Goal: Task Accomplishment & Management: Use online tool/utility

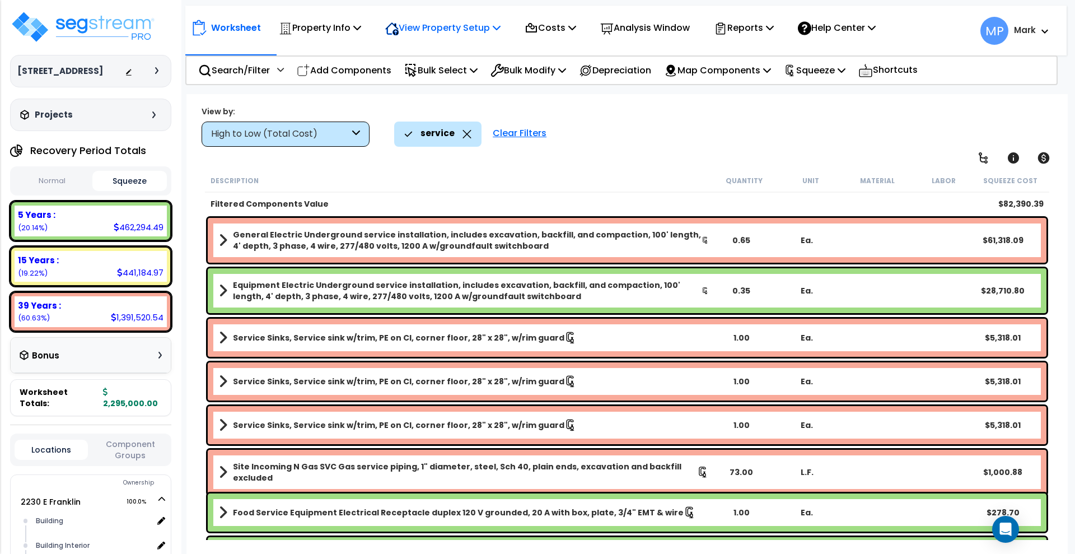
click at [454, 30] on p "View Property Setup" at bounding box center [442, 27] width 115 height 15
click at [436, 52] on link "Building Setup" at bounding box center [435, 53] width 111 height 22
click at [355, 23] on p "Property Info" at bounding box center [320, 27] width 82 height 15
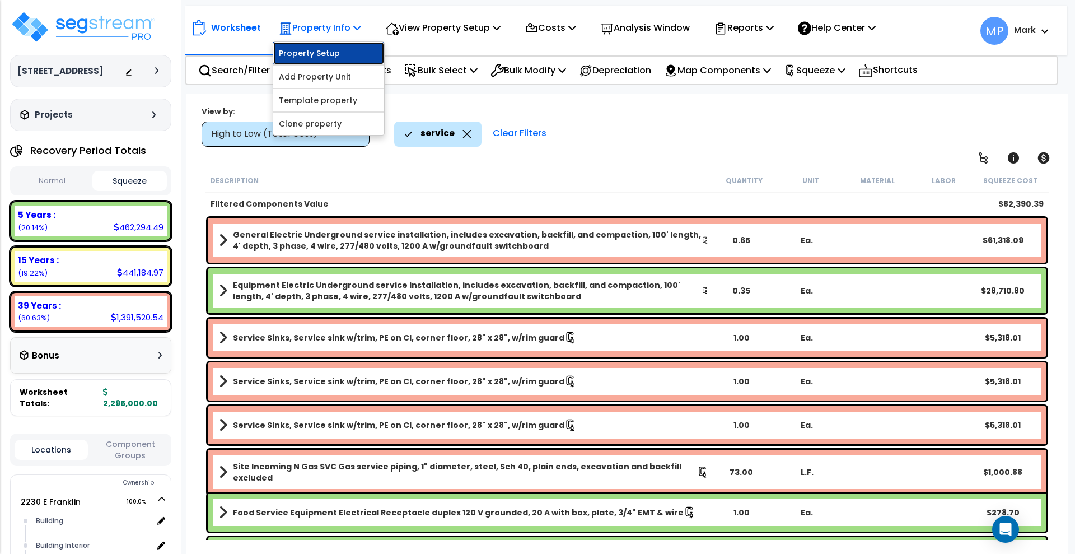
click at [328, 58] on link "Property Setup" at bounding box center [328, 53] width 111 height 22
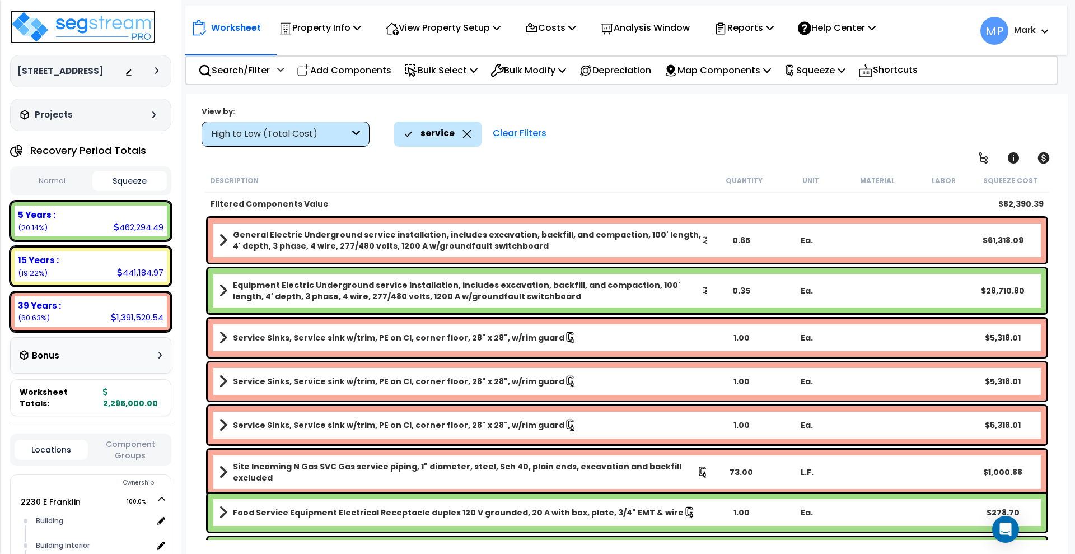
click at [110, 25] on img at bounding box center [83, 27] width 146 height 34
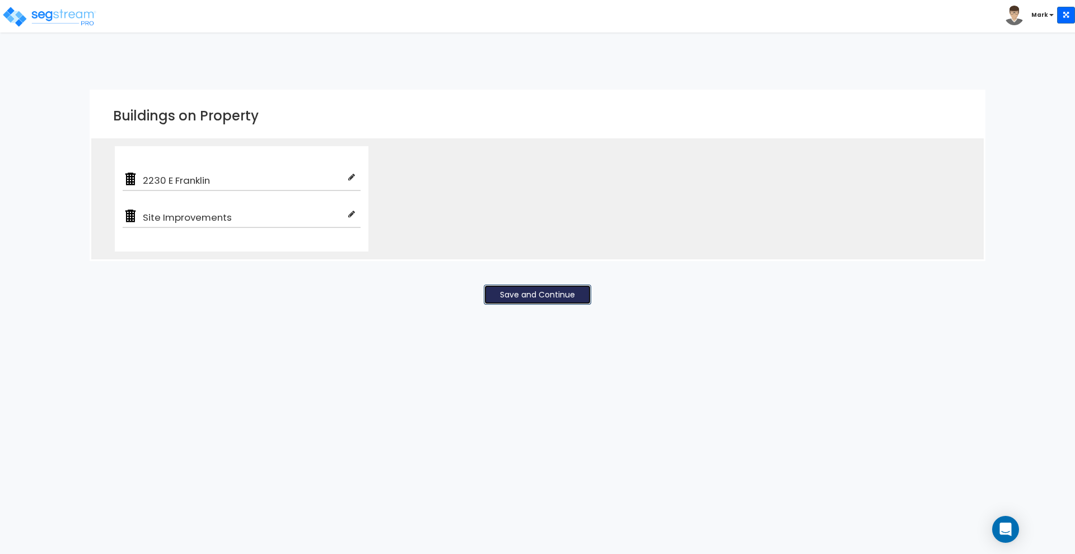
click at [554, 295] on button "Save and Continue" at bounding box center [538, 295] width 108 height 20
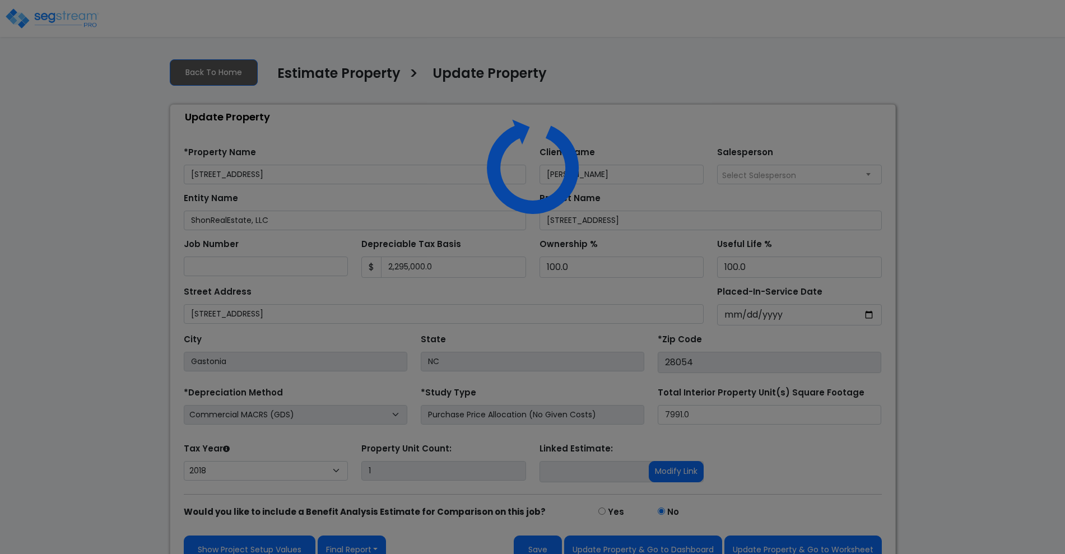
select select "2018"
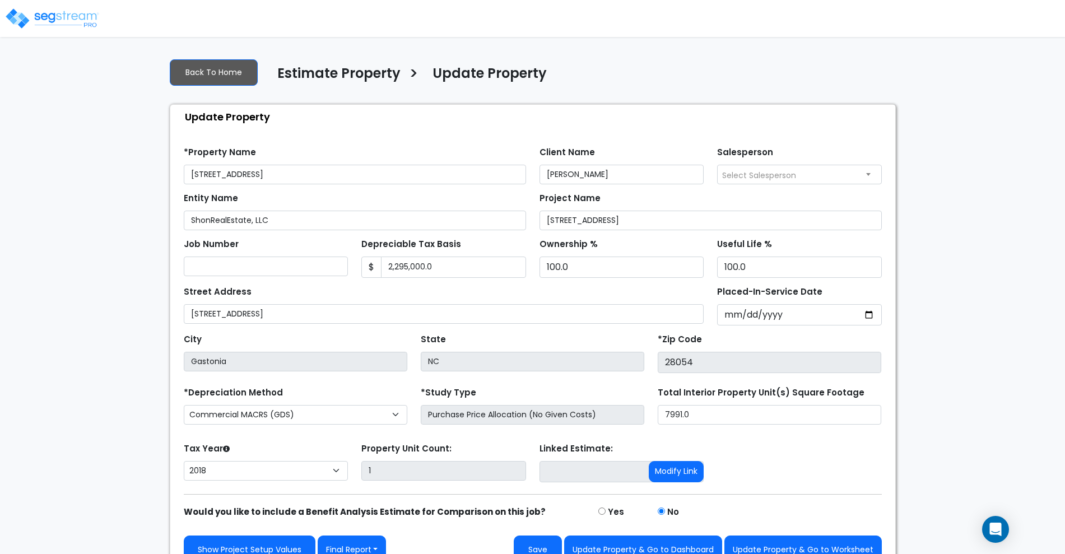
scroll to position [20, 0]
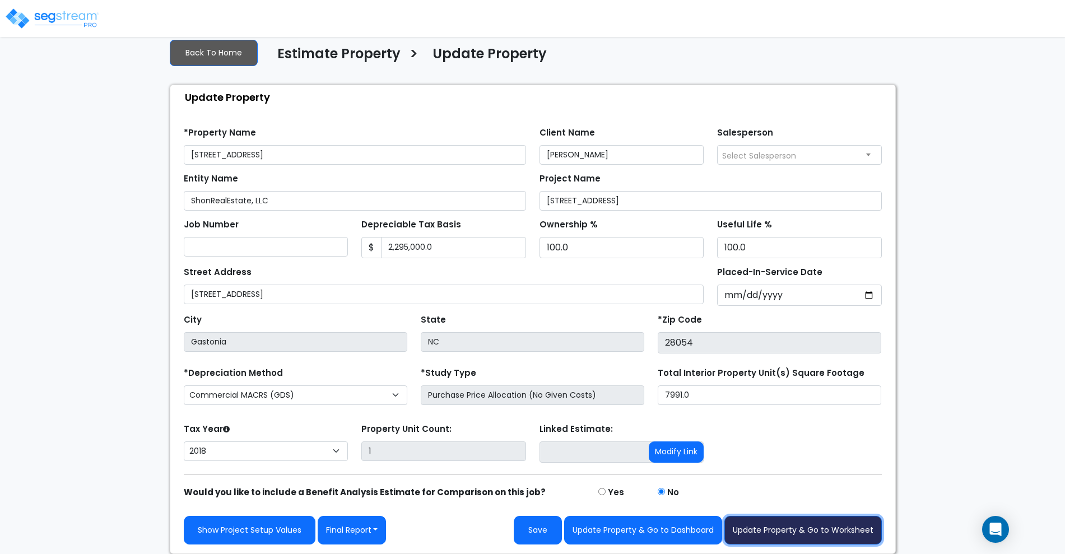
click at [795, 530] on button "Update Property & Go to Worksheet" at bounding box center [802, 530] width 157 height 29
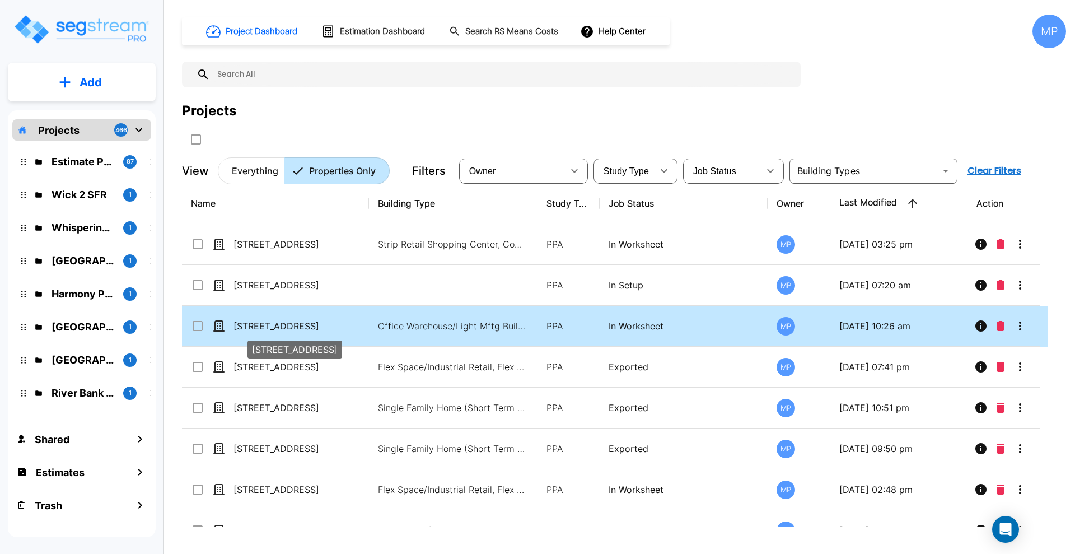
click at [275, 319] on p "[STREET_ADDRESS]" at bounding box center [290, 325] width 112 height 13
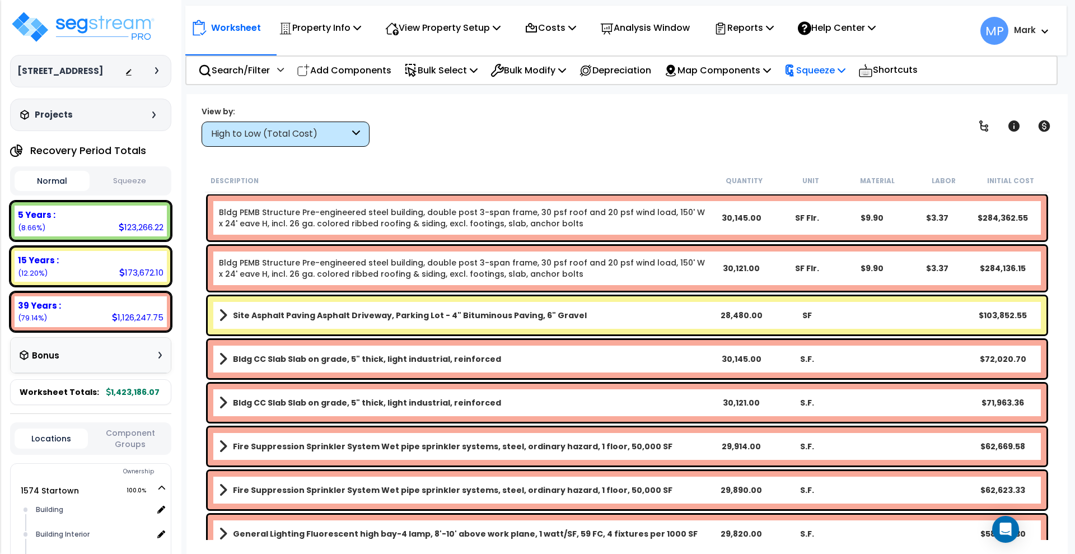
click at [838, 76] on p "Squeeze" at bounding box center [815, 70] width 62 height 15
click at [836, 91] on link "Squeeze" at bounding box center [833, 95] width 111 height 22
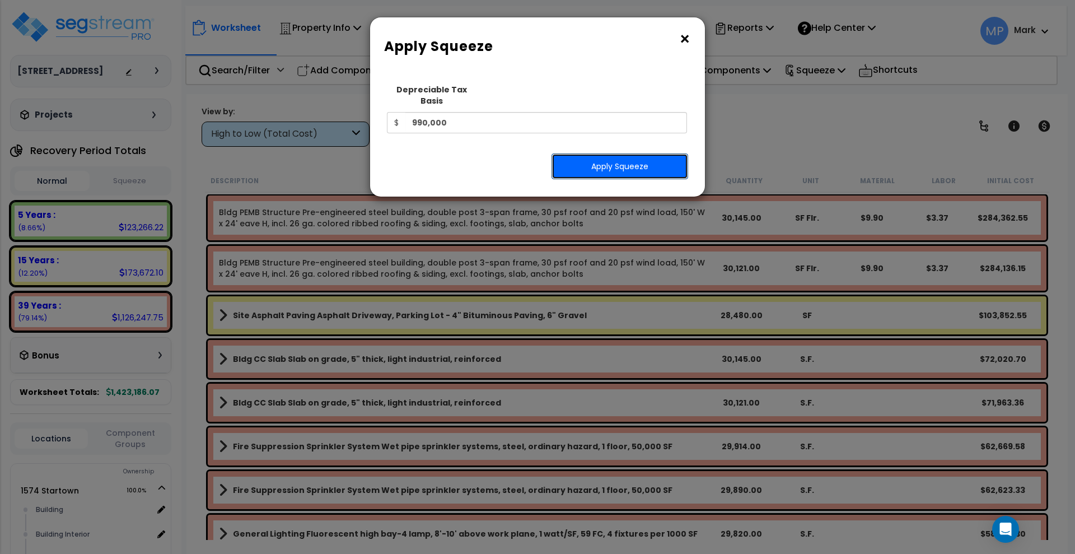
click at [625, 156] on button "Apply Squeeze" at bounding box center [620, 166] width 137 height 26
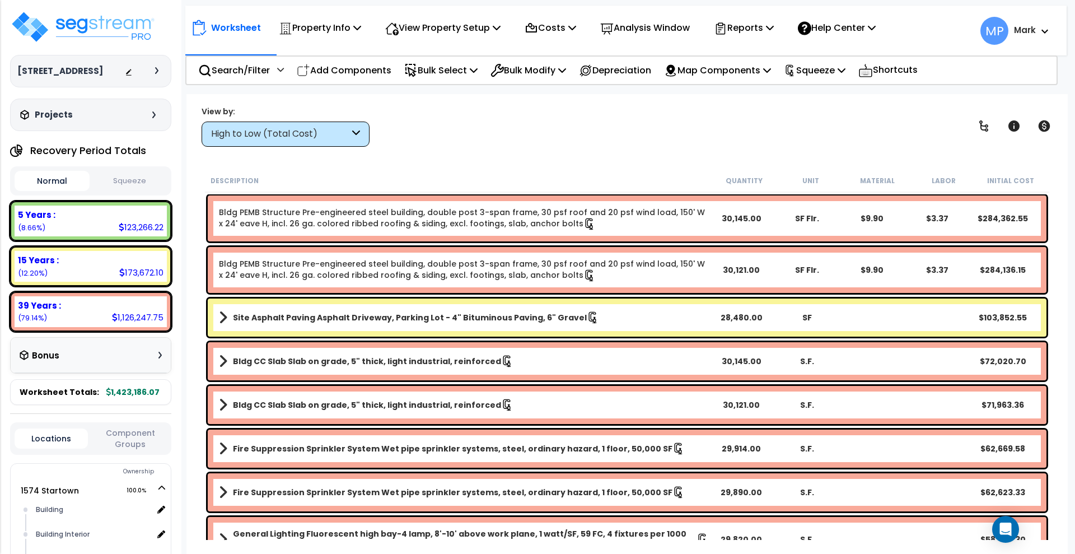
click at [124, 177] on button "Squeeze" at bounding box center [129, 181] width 75 height 20
click at [48, 181] on button "Normal" at bounding box center [52, 181] width 75 height 20
click at [136, 181] on button "Squeeze" at bounding box center [129, 181] width 75 height 20
click at [47, 174] on button "Normal" at bounding box center [52, 181] width 75 height 20
click at [132, 178] on button "Squeeze" at bounding box center [129, 181] width 75 height 20
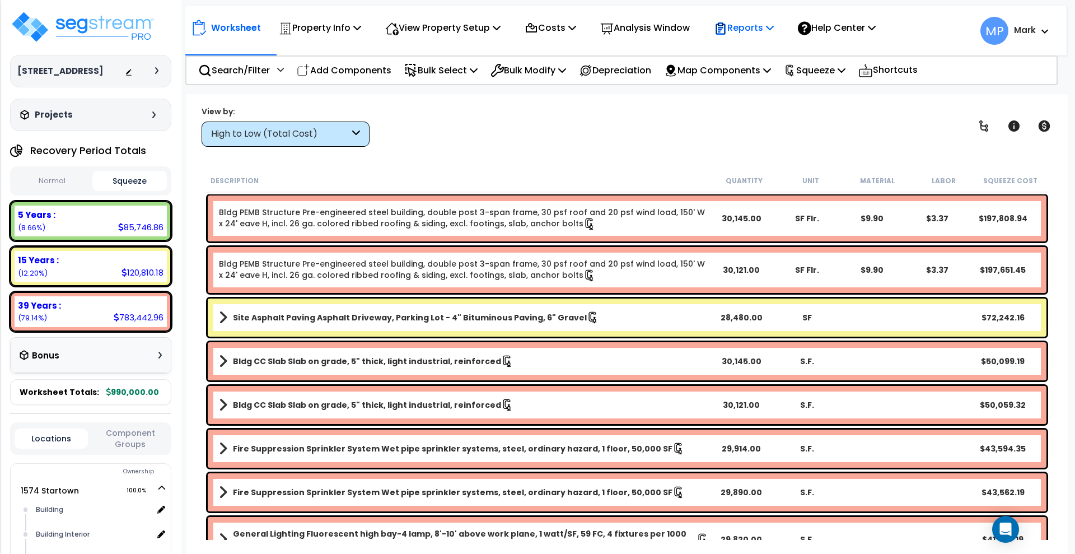
click at [770, 35] on p "Reports" at bounding box center [744, 27] width 60 height 15
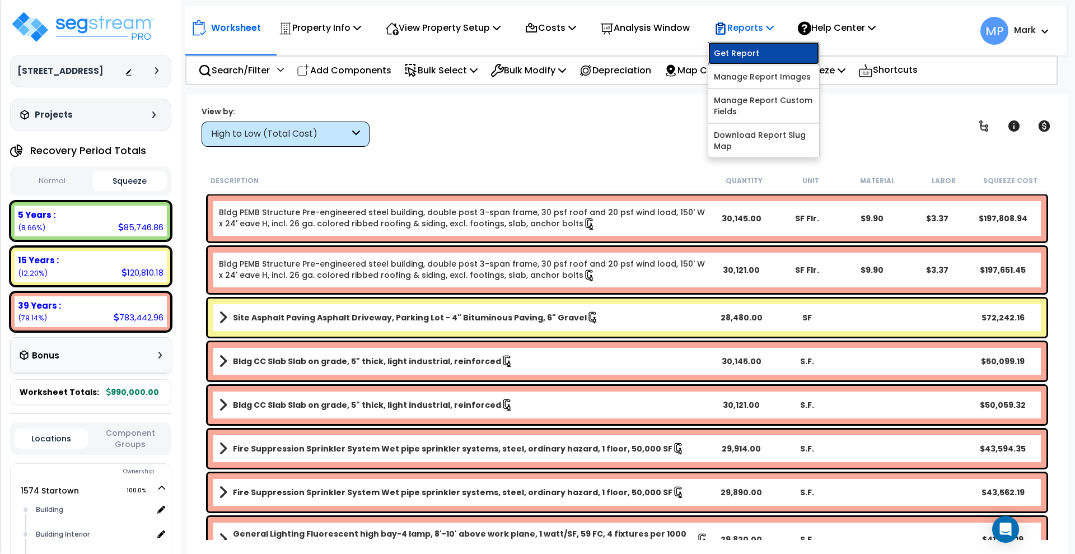
click at [764, 55] on link "Get Report" at bounding box center [763, 53] width 111 height 22
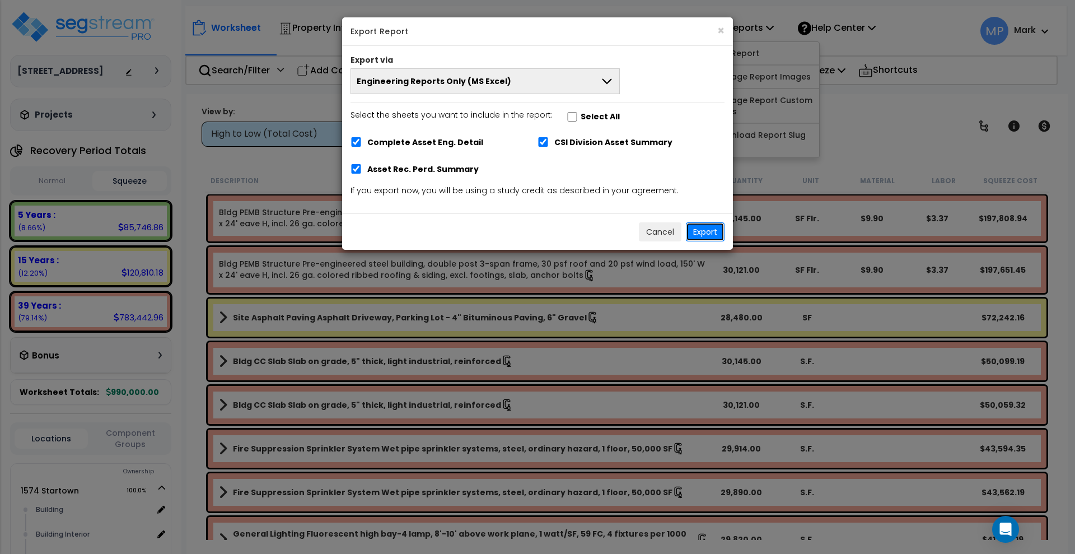
click at [705, 227] on button "Export" at bounding box center [705, 231] width 39 height 19
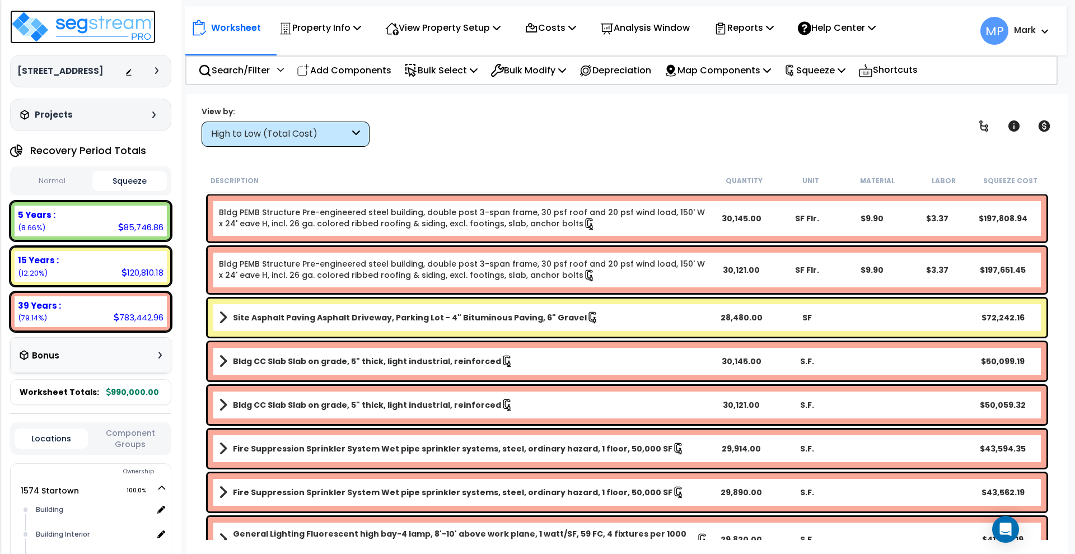
click at [88, 21] on img at bounding box center [83, 27] width 146 height 34
